Goal: Transaction & Acquisition: Book appointment/travel/reservation

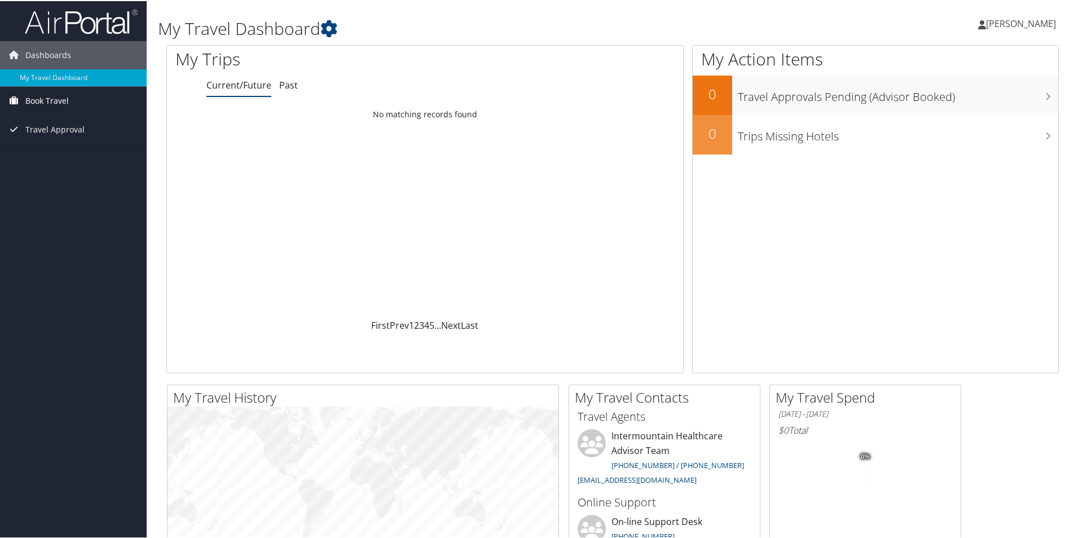
click at [78, 91] on link "Book Travel" at bounding box center [73, 100] width 147 height 28
click at [63, 138] on link "Book/Manage Online Trips" at bounding box center [73, 139] width 147 height 17
click at [1027, 21] on span "[PERSON_NAME]" at bounding box center [1021, 22] width 70 height 12
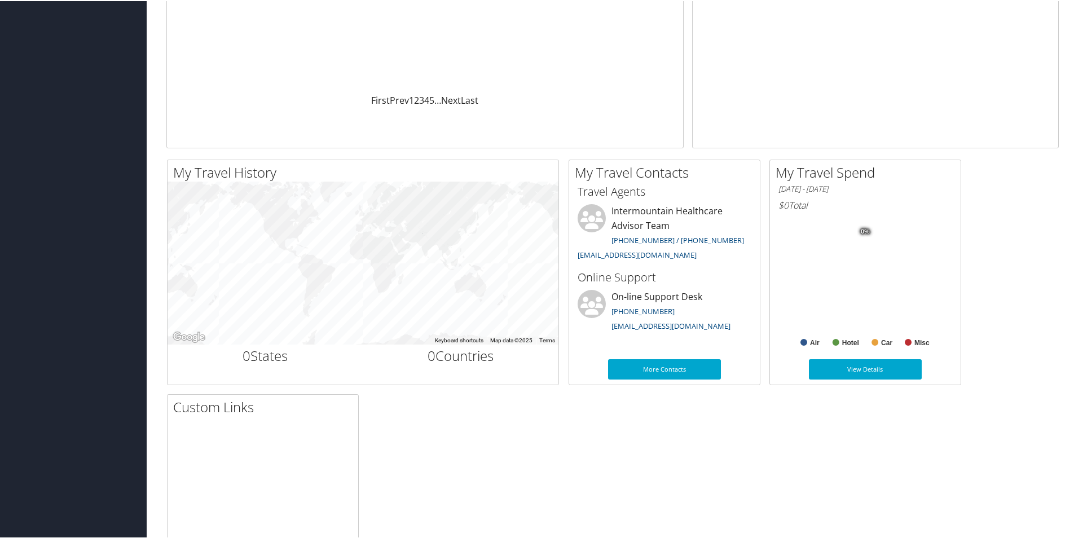
scroll to position [226, 0]
click at [585, 251] on link "[EMAIL_ADDRESS][DOMAIN_NAME]" at bounding box center [637, 253] width 119 height 10
drag, startPoint x: 699, startPoint y: 254, endPoint x: 575, endPoint y: 256, distance: 124.1
click at [575, 256] on li "Intermountain Healthcare Advisor Team [PHONE_NUMBER] / [PHONE_NUMBER] [EMAIL_AD…" at bounding box center [664, 233] width 185 height 60
copy link "[EMAIL_ADDRESS][DOMAIN_NAME]"
